Goal: Transaction & Acquisition: Download file/media

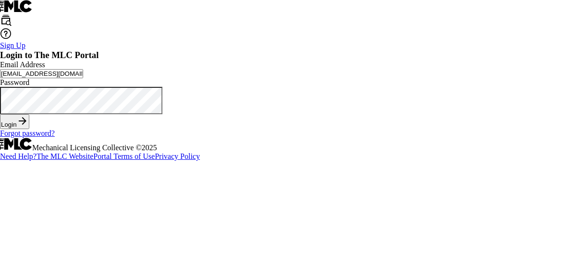
click at [286, 138] on form "Login to The MLC Portal Email Address [EMAIL_ADDRESS][DOMAIN_NAME] Password Log…" at bounding box center [291, 94] width 582 height 88
click at [29, 129] on button "Login" at bounding box center [14, 121] width 29 height 15
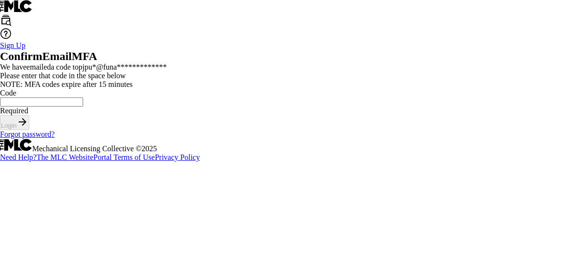
click at [83, 107] on input "Code" at bounding box center [41, 102] width 83 height 9
type input "697707"
click at [29, 130] on button "Login" at bounding box center [14, 122] width 29 height 15
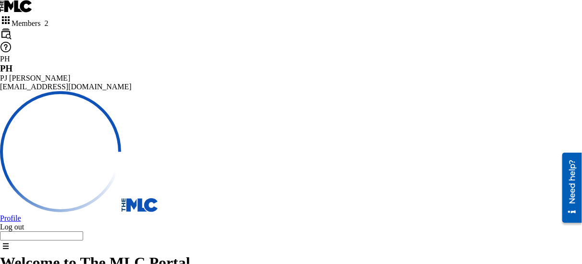
click at [48, 19] on span "Members 2" at bounding box center [30, 23] width 37 height 8
click at [46, 254] on div "FUN ATTIC MUSIC, LLC" at bounding box center [291, 265] width 582 height 22
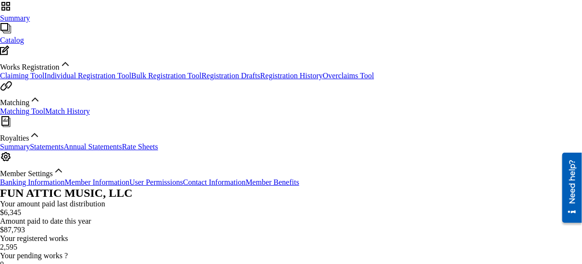
scroll to position [288, 0]
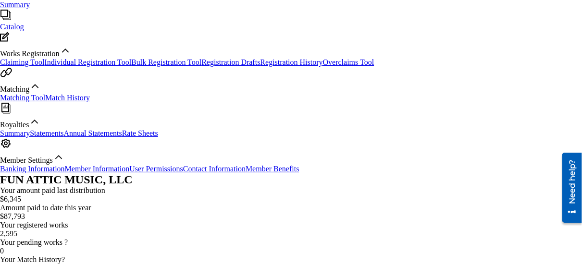
click at [63, 129] on link "Statements" at bounding box center [47, 133] width 34 height 8
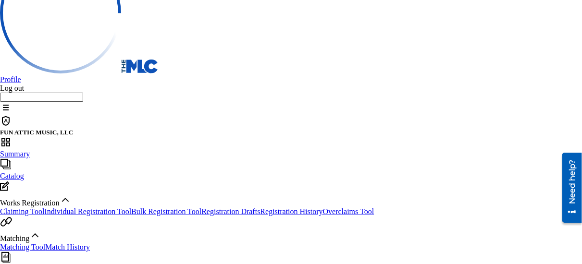
scroll to position [144, 0]
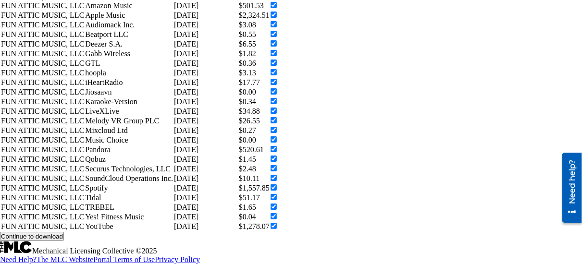
scroll to position [862, 0]
click at [64, 232] on button "Continue to download" at bounding box center [32, 236] width 64 height 9
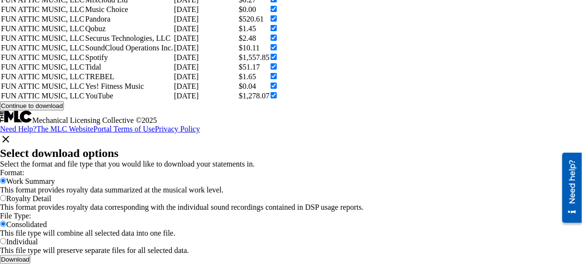
click at [6, 195] on input "Royalty Detail" at bounding box center [3, 198] width 6 height 6
radio input "true"
click at [30, 255] on button "Download" at bounding box center [15, 259] width 30 height 9
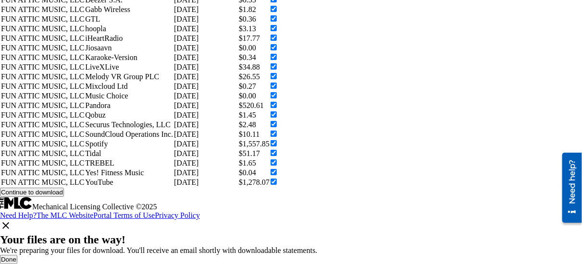
click at [17, 255] on button "Done" at bounding box center [8, 259] width 17 height 9
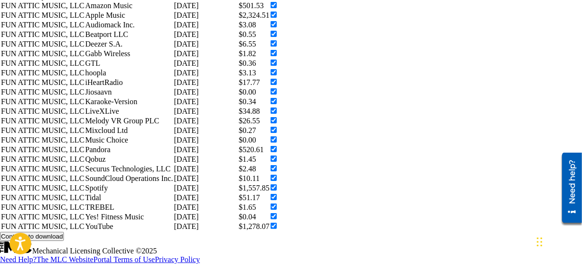
click at [266, 232] on div "Continue to download" at bounding box center [291, 236] width 582 height 9
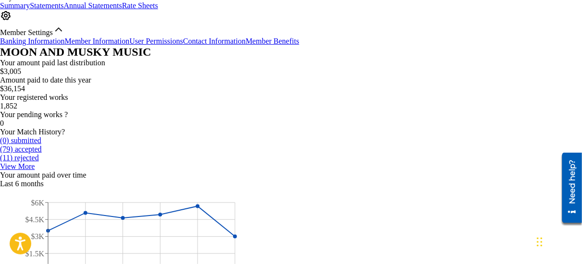
scroll to position [235, 0]
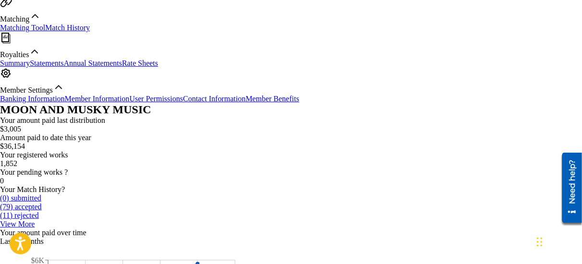
click at [63, 67] on link "Statements" at bounding box center [47, 63] width 34 height 8
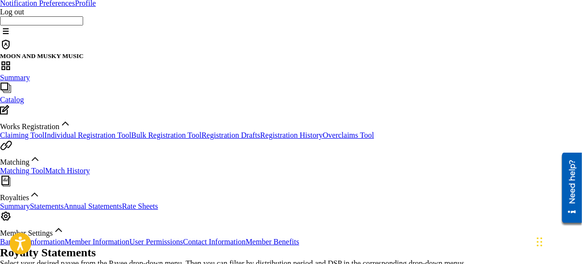
scroll to position [96, 0]
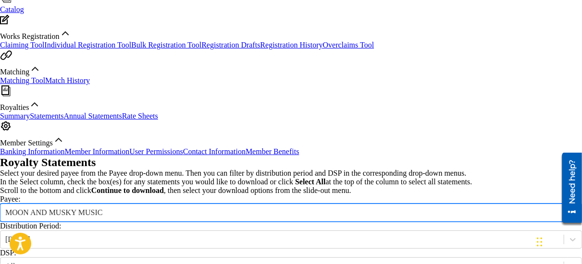
scroll to position [192, 0]
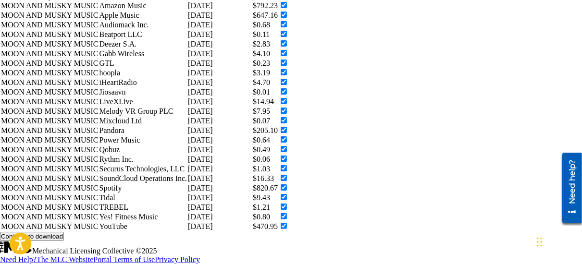
scroll to position [862, 0]
click at [64, 232] on button "Continue to download" at bounding box center [32, 236] width 64 height 9
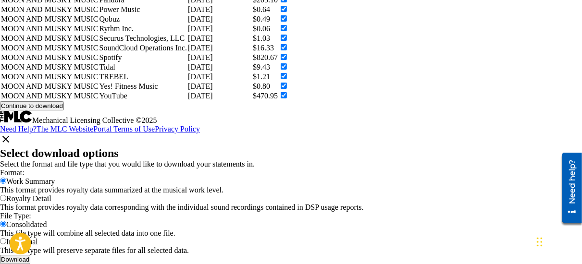
click at [6, 195] on input "Royalty Detail" at bounding box center [3, 198] width 6 height 6
radio input "true"
click at [30, 255] on button "Download" at bounding box center [15, 259] width 30 height 9
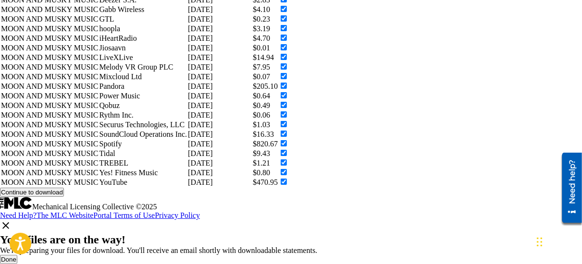
click at [17, 255] on button "Done" at bounding box center [8, 259] width 17 height 9
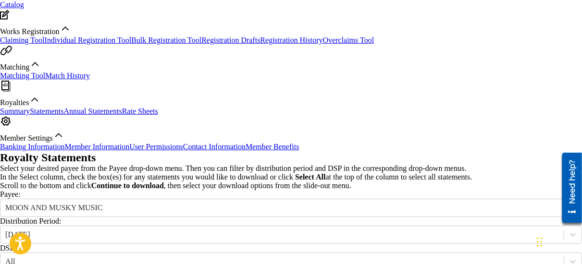
scroll to position [190, 0]
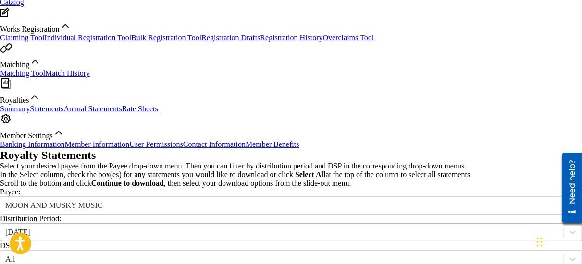
click at [200, 228] on div "[DATE]" at bounding box center [281, 232] width 553 height 9
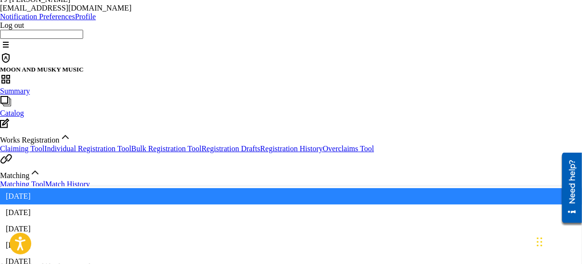
scroll to position [46, 0]
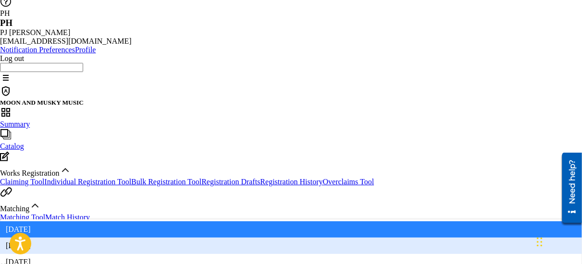
click at [194, 238] on div "[DATE]" at bounding box center [291, 246] width 582 height 16
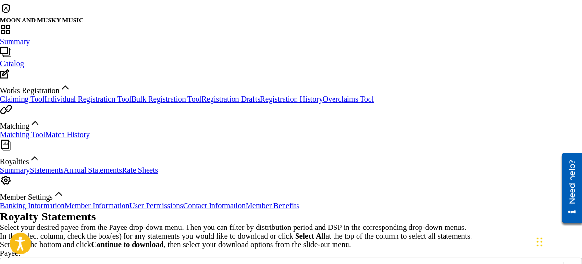
scroll to position [142, 0]
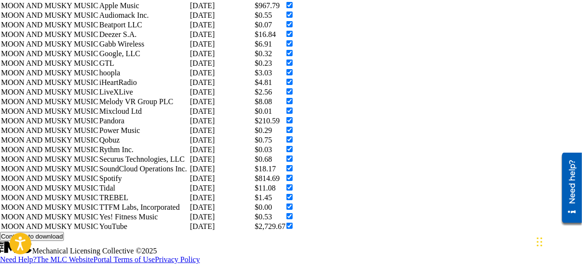
scroll to position [915, 0]
click at [64, 232] on button "Continue to download" at bounding box center [32, 236] width 64 height 9
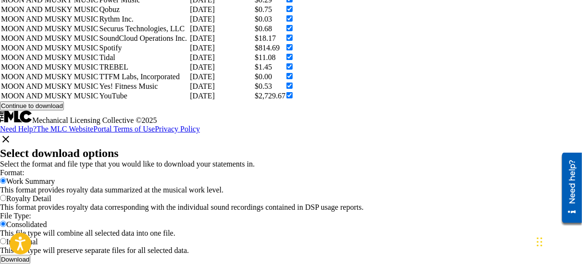
click at [6, 195] on input "Royalty Detail" at bounding box center [3, 198] width 6 height 6
radio input "true"
click at [30, 255] on button "Download" at bounding box center [15, 259] width 30 height 9
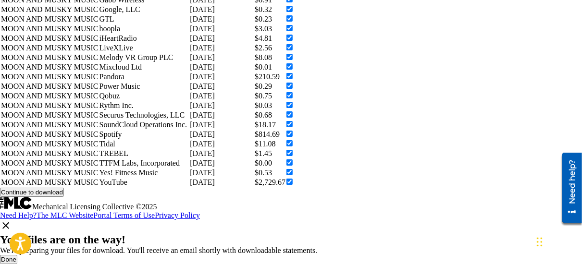
click at [17, 255] on button "Done" at bounding box center [8, 259] width 17 height 9
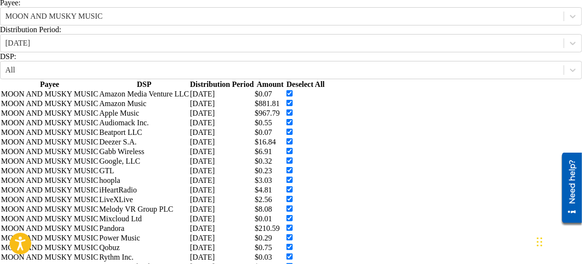
scroll to position [194, 0]
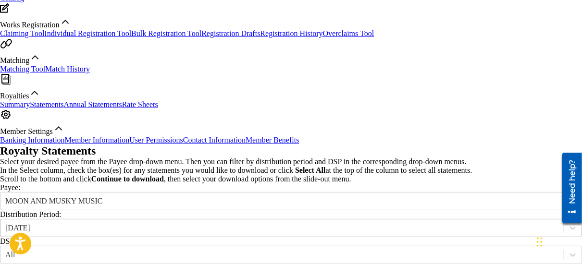
click at [216, 224] on div "[DATE]" at bounding box center [281, 228] width 553 height 9
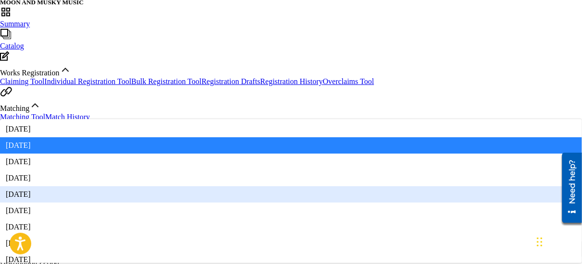
scroll to position [129, 0]
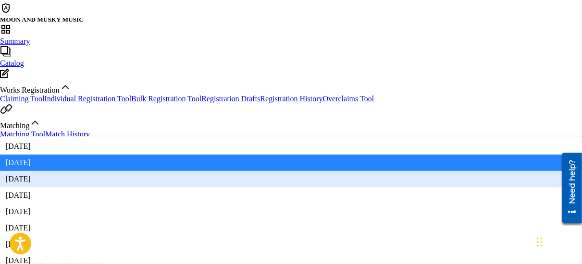
click at [205, 171] on div "[DATE]" at bounding box center [291, 179] width 582 height 16
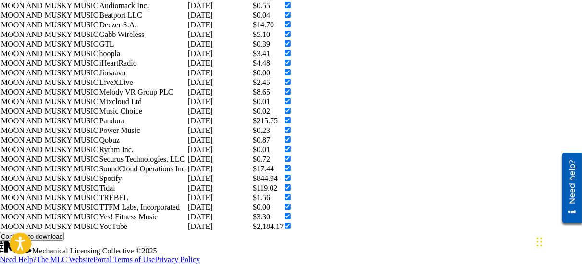
scroll to position [915, 0]
click at [64, 232] on button "Continue to download" at bounding box center [32, 236] width 64 height 9
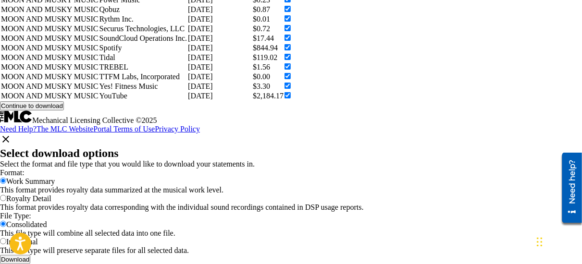
click at [6, 195] on input "Royalty Detail" at bounding box center [3, 198] width 6 height 6
radio input "true"
click at [30, 255] on button "Download" at bounding box center [15, 259] width 30 height 9
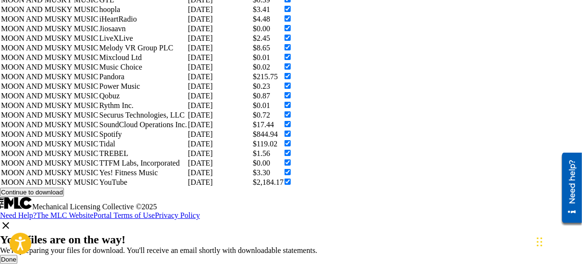
click at [17, 255] on button "Done" at bounding box center [8, 259] width 17 height 9
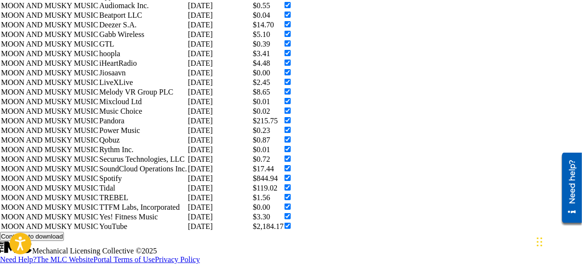
click at [433, 183] on div "Royalty Statements Select your desired payee from the Payee drop-down menu. The…" at bounding box center [291, 46] width 582 height 389
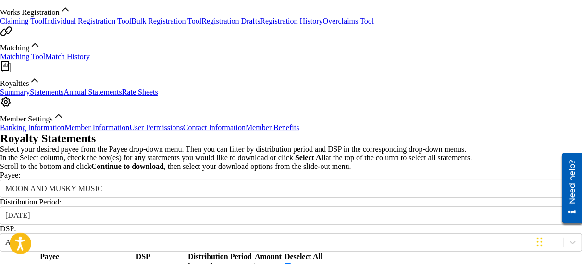
scroll to position [194, 0]
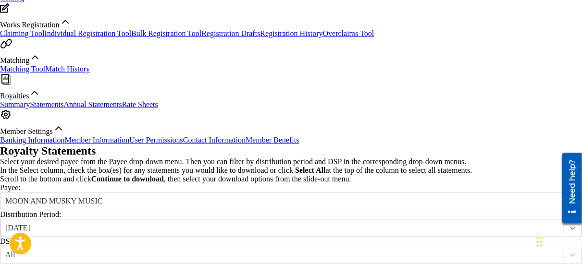
click at [570, 227] on icon at bounding box center [573, 228] width 6 height 3
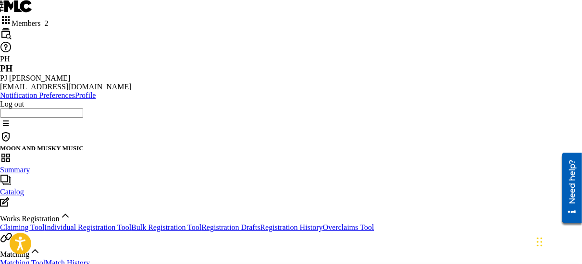
scroll to position [0, 0]
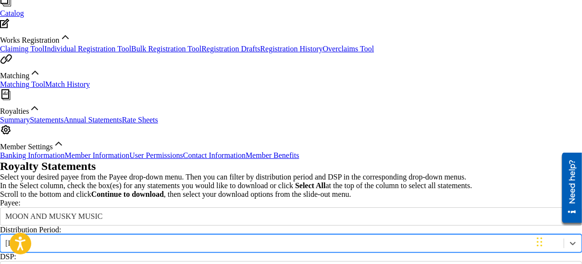
scroll to position [192, 0]
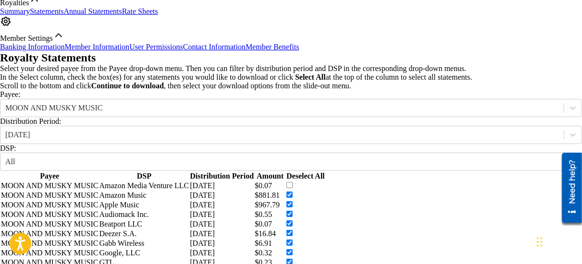
scroll to position [288, 0]
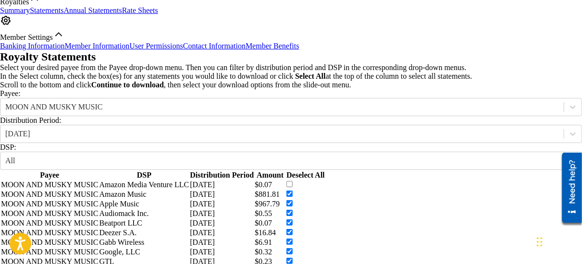
click at [293, 220] on input "checkbox" at bounding box center [289, 223] width 6 height 6
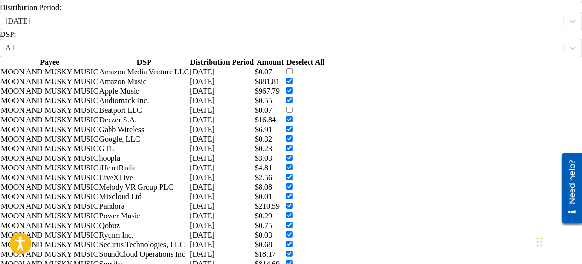
scroll to position [432, 0]
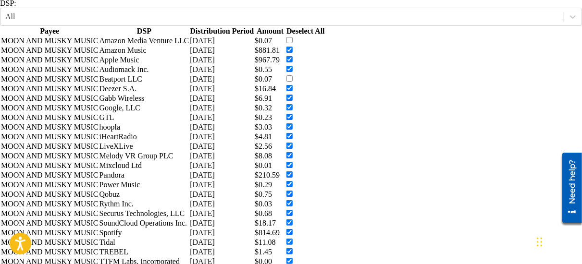
click at [293, 120] on input "checkbox" at bounding box center [289, 117] width 6 height 6
click at [293, 111] on input "checkbox" at bounding box center [289, 107] width 6 height 6
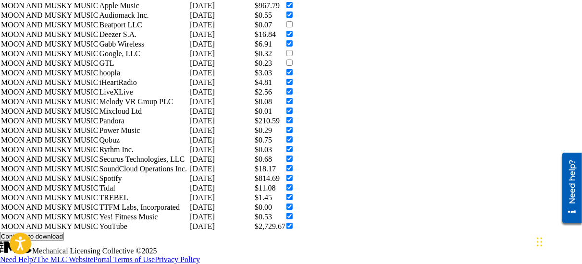
scroll to position [577, 0]
click at [293, 114] on input "checkbox" at bounding box center [289, 111] width 6 height 6
click at [293, 133] on input "checkbox" at bounding box center [289, 130] width 6 height 6
click at [293, 146] on input "checkbox" at bounding box center [289, 149] width 6 height 6
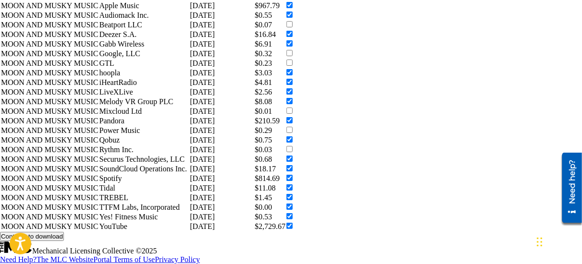
scroll to position [769, 0]
click at [293, 204] on input "checkbox" at bounding box center [289, 207] width 6 height 6
click at [64, 232] on button "Continue to download" at bounding box center [32, 236] width 64 height 9
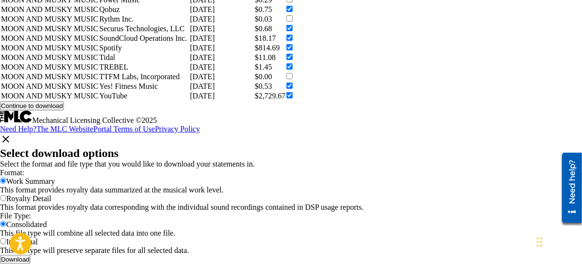
click at [6, 195] on input "Royalty Detail" at bounding box center [3, 198] width 6 height 6
radio input "true"
click at [30, 255] on button "Download" at bounding box center [15, 259] width 30 height 9
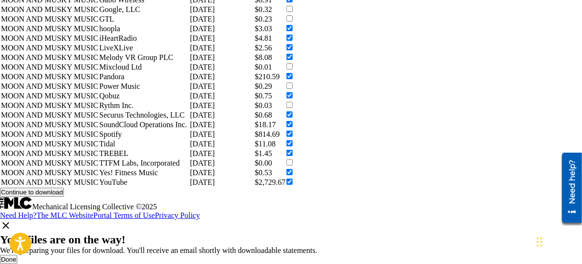
click at [17, 255] on button "Done" at bounding box center [8, 259] width 17 height 9
